Goal: Task Accomplishment & Management: Manage account settings

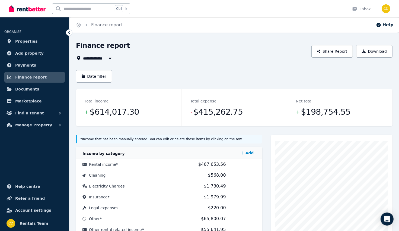
click at [78, 26] on icon "Breadcrumb" at bounding box center [79, 25] width 4 height 4
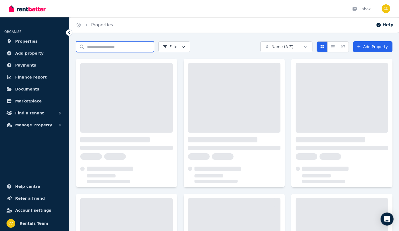
click at [92, 49] on input "Search properties" at bounding box center [115, 46] width 78 height 11
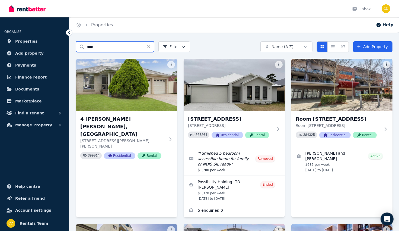
type input "****"
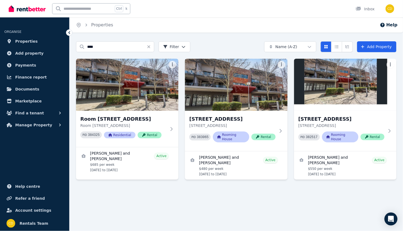
click at [144, 173] on link "View details for JORDAN FESEL and CHARLI PEARSON" at bounding box center [127, 161] width 102 height 28
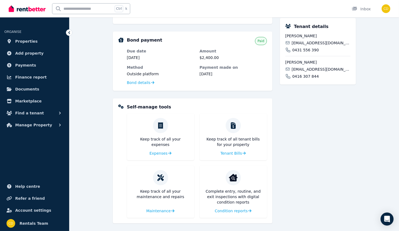
scroll to position [160, 0]
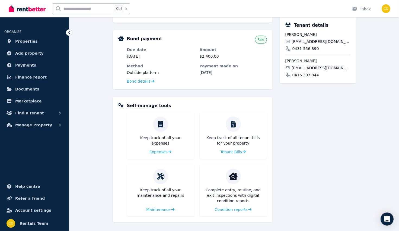
click at [233, 151] on span "Tenant Bills" at bounding box center [232, 151] width 22 height 5
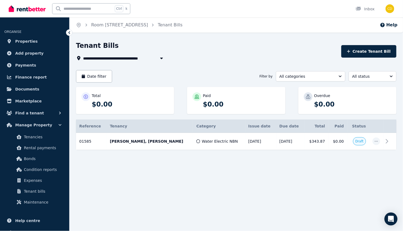
click at [387, 140] on icon at bounding box center [386, 141] width 7 height 7
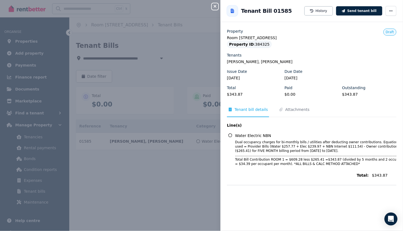
click at [358, 9] on button "Send tenant bill" at bounding box center [359, 10] width 46 height 9
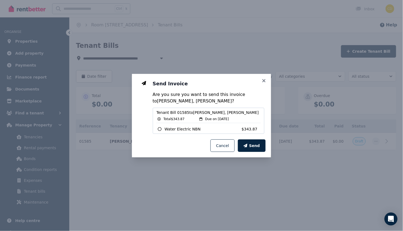
click at [255, 145] on span "Send" at bounding box center [254, 145] width 11 height 5
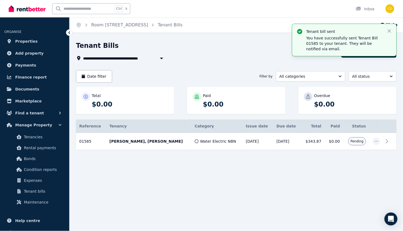
click at [142, 55] on span "Room [STREET_ADDRESS]" at bounding box center [112, 58] width 59 height 7
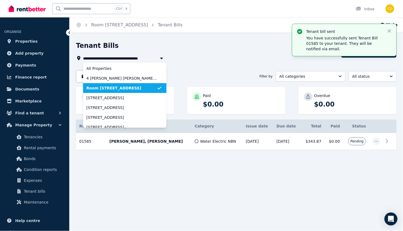
click at [129, 69] on span "All Properties" at bounding box center [121, 68] width 70 height 5
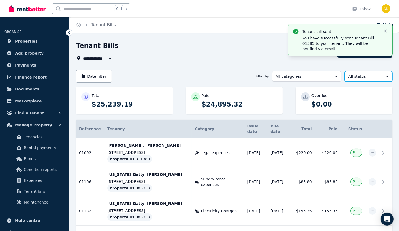
click at [377, 76] on span "All status" at bounding box center [364, 76] width 33 height 5
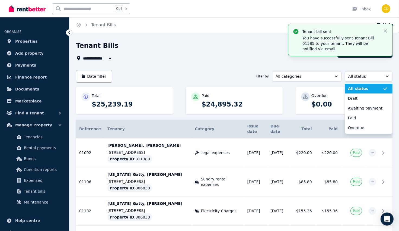
click at [365, 98] on span "Draft" at bounding box center [365, 97] width 35 height 5
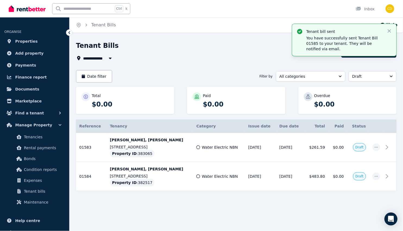
click at [389, 149] on icon at bounding box center [386, 147] width 7 height 7
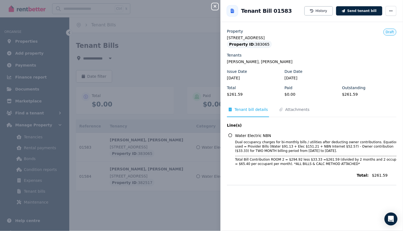
click at [364, 13] on button "Send tenant bill" at bounding box center [359, 10] width 46 height 9
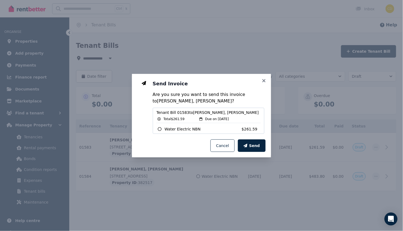
click at [249, 149] on button "Send" at bounding box center [252, 145] width 28 height 12
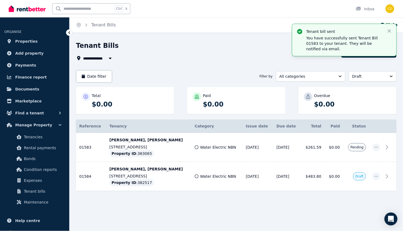
click at [387, 175] on icon at bounding box center [386, 176] width 7 height 7
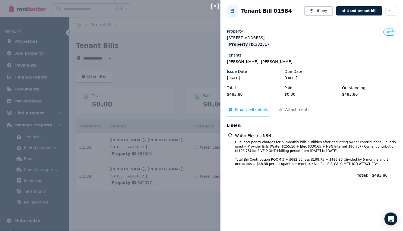
click at [215, 6] on icon "button" at bounding box center [214, 6] width 3 height 3
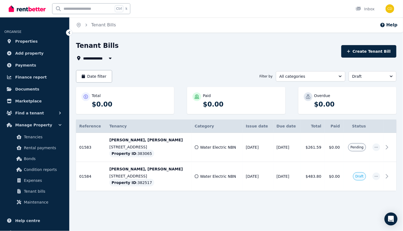
click at [103, 50] on div "Tenant Bills" at bounding box center [207, 46] width 262 height 10
click at [103, 58] on span "All Properties" at bounding box center [100, 58] width 35 height 7
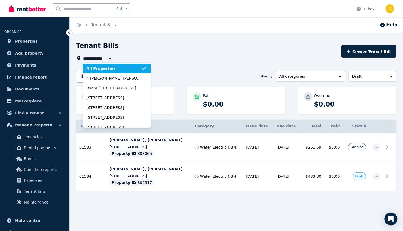
click at [120, 80] on span "4 [PERSON_NAME] [PERSON_NAME], [GEOGRAPHIC_DATA]" at bounding box center [113, 77] width 55 height 5
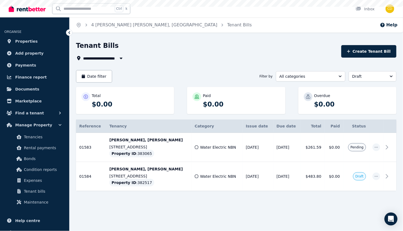
click at [112, 59] on span "4 [PERSON_NAME] [PERSON_NAME], [GEOGRAPHIC_DATA]" at bounding box center [143, 58] width 120 height 7
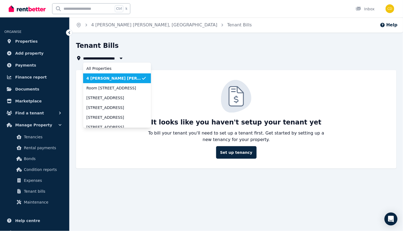
click at [117, 70] on span "All Properties" at bounding box center [113, 68] width 55 height 5
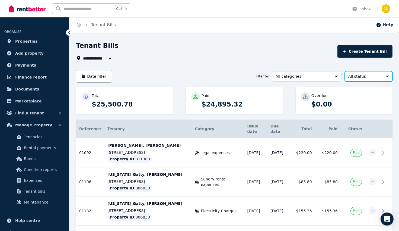
click at [370, 75] on span "All status" at bounding box center [364, 76] width 33 height 5
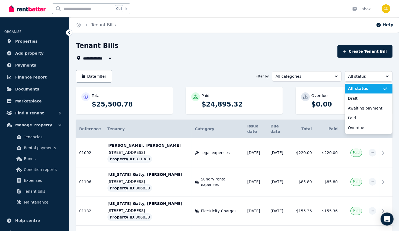
click at [366, 98] on span "Draft" at bounding box center [365, 97] width 35 height 5
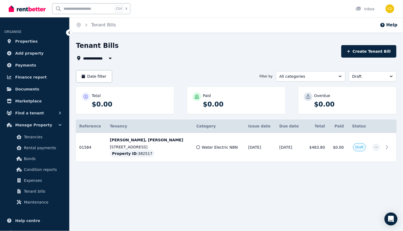
click at [390, 148] on icon at bounding box center [386, 147] width 7 height 7
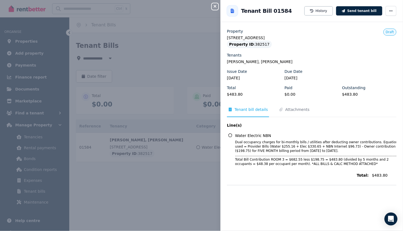
click at [359, 9] on button "Send tenant bill" at bounding box center [359, 10] width 46 height 9
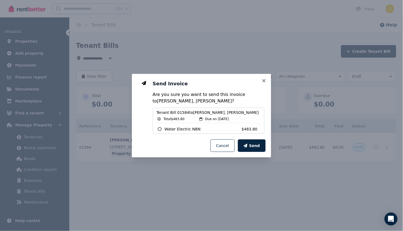
click at [250, 149] on button "Send" at bounding box center [252, 145] width 28 height 12
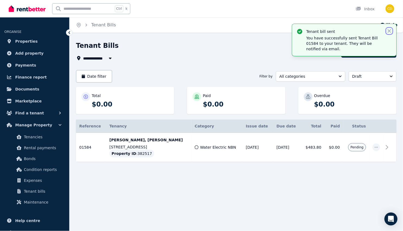
click at [390, 32] on icon "button" at bounding box center [388, 30] width 3 height 3
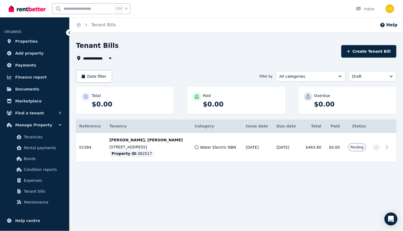
click at [103, 59] on span "All Properties" at bounding box center [100, 58] width 35 height 7
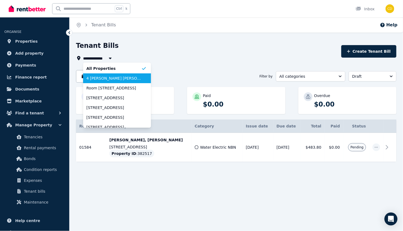
click at [114, 78] on span "4 [PERSON_NAME] [PERSON_NAME], [GEOGRAPHIC_DATA]" at bounding box center [113, 77] width 55 height 5
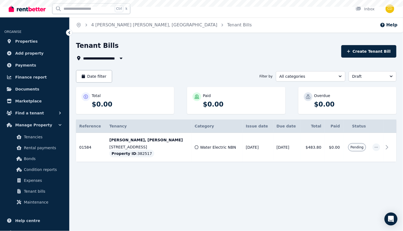
click at [103, 55] on span "4 [PERSON_NAME] [PERSON_NAME], [GEOGRAPHIC_DATA]" at bounding box center [143, 58] width 120 height 7
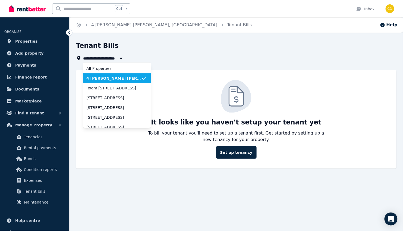
click at [111, 70] on span "All Properties" at bounding box center [113, 68] width 55 height 5
type input "**********"
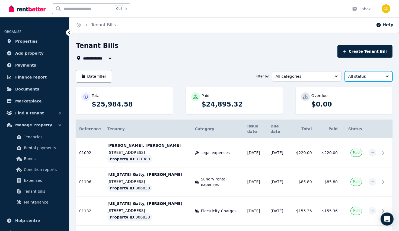
click at [381, 76] on span "All status" at bounding box center [364, 76] width 33 height 5
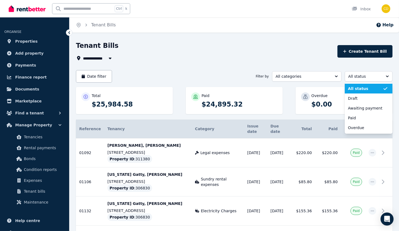
click at [374, 107] on span "Awaiting payment" at bounding box center [365, 107] width 35 height 5
